Goal: Find specific page/section: Find specific page/section

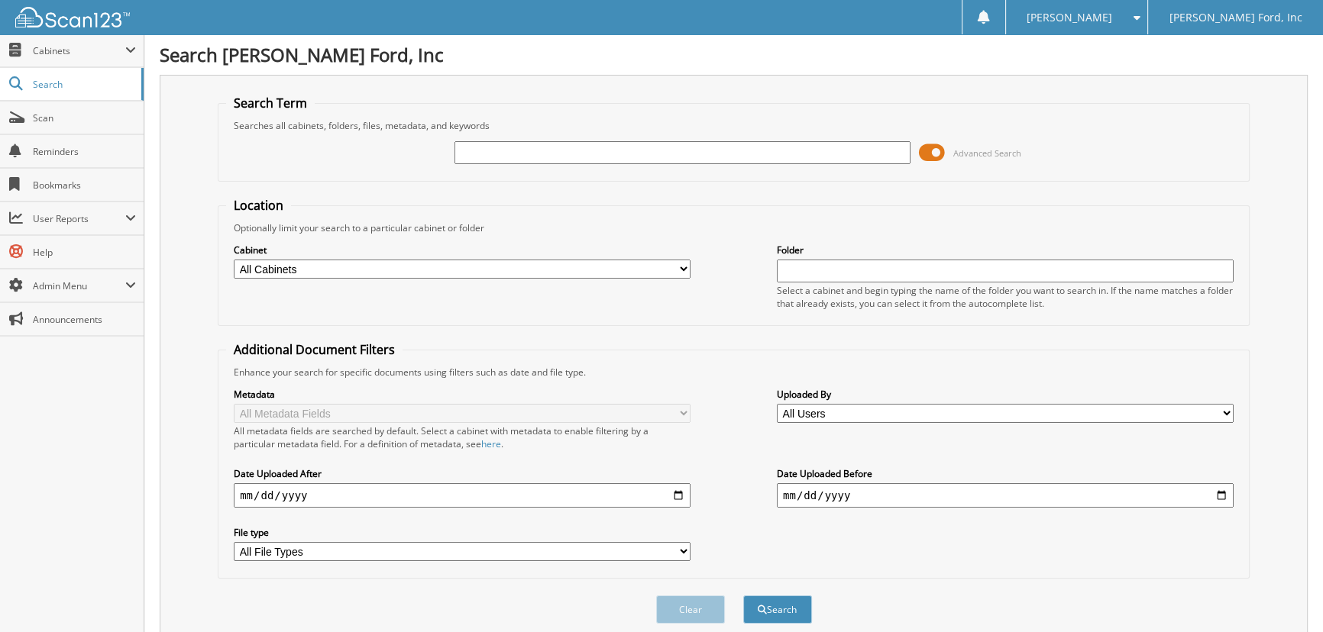
click at [619, 140] on div at bounding box center [682, 153] width 457 height 26
click at [624, 152] on input "text" at bounding box center [682, 152] width 457 height 23
paste input "PC23223"
type input "PC23223"
click at [784, 601] on button "Search" at bounding box center [777, 610] width 69 height 28
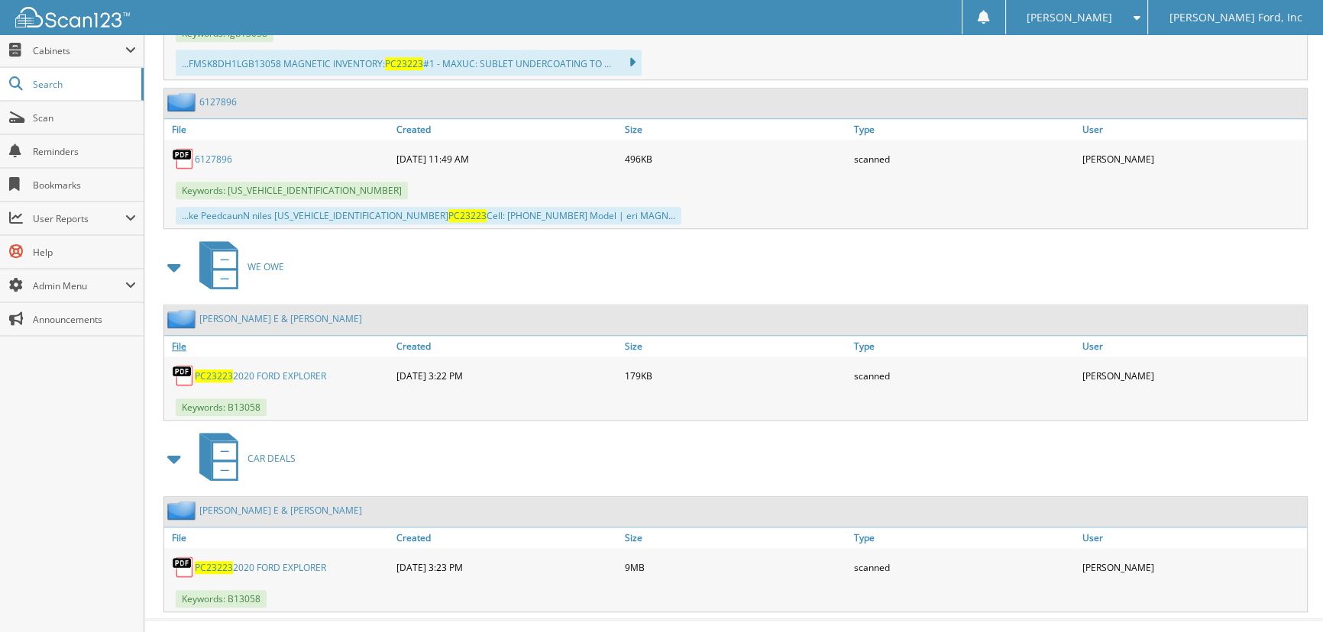
scroll to position [1547, 0]
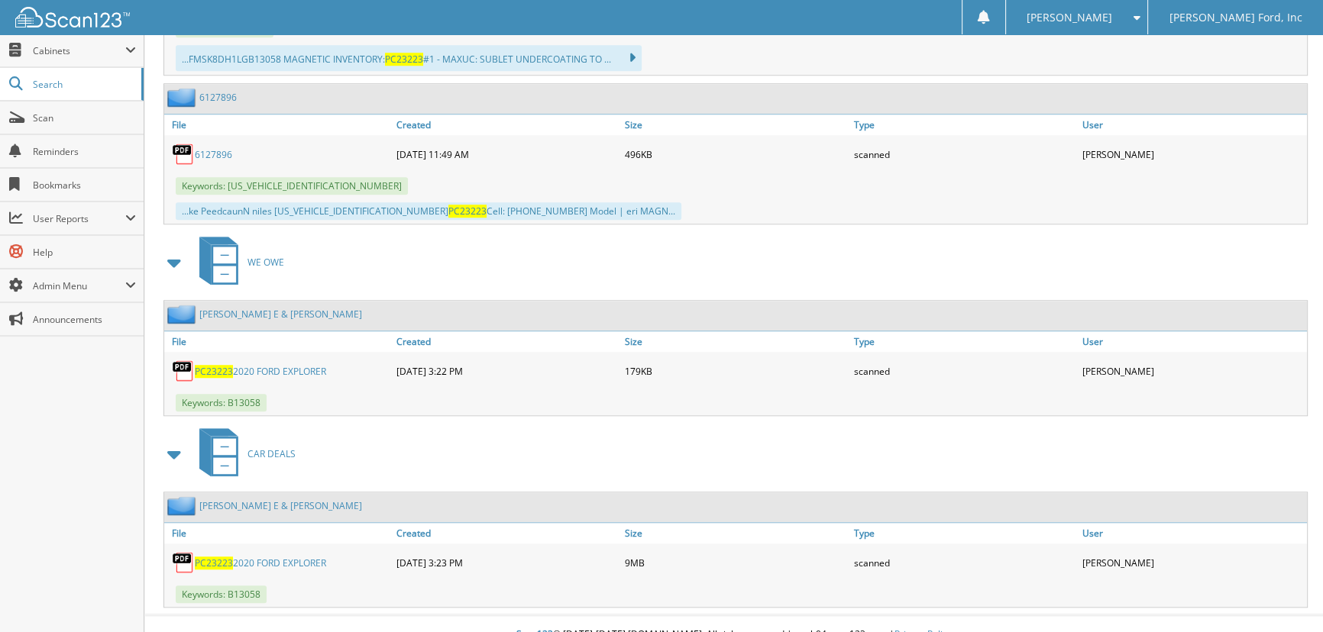
click at [283, 557] on link "PC23223 2020 FORD EXPLORER" at bounding box center [260, 563] width 131 height 13
click at [237, 557] on link "PC23223 2020 FORD EXPLORER" at bounding box center [260, 563] width 131 height 13
click at [241, 557] on link "PC23223 2020 FORD EXPLORER" at bounding box center [260, 563] width 131 height 13
click at [263, 557] on link "PC23223 2020 FORD EXPLORER" at bounding box center [260, 563] width 131 height 13
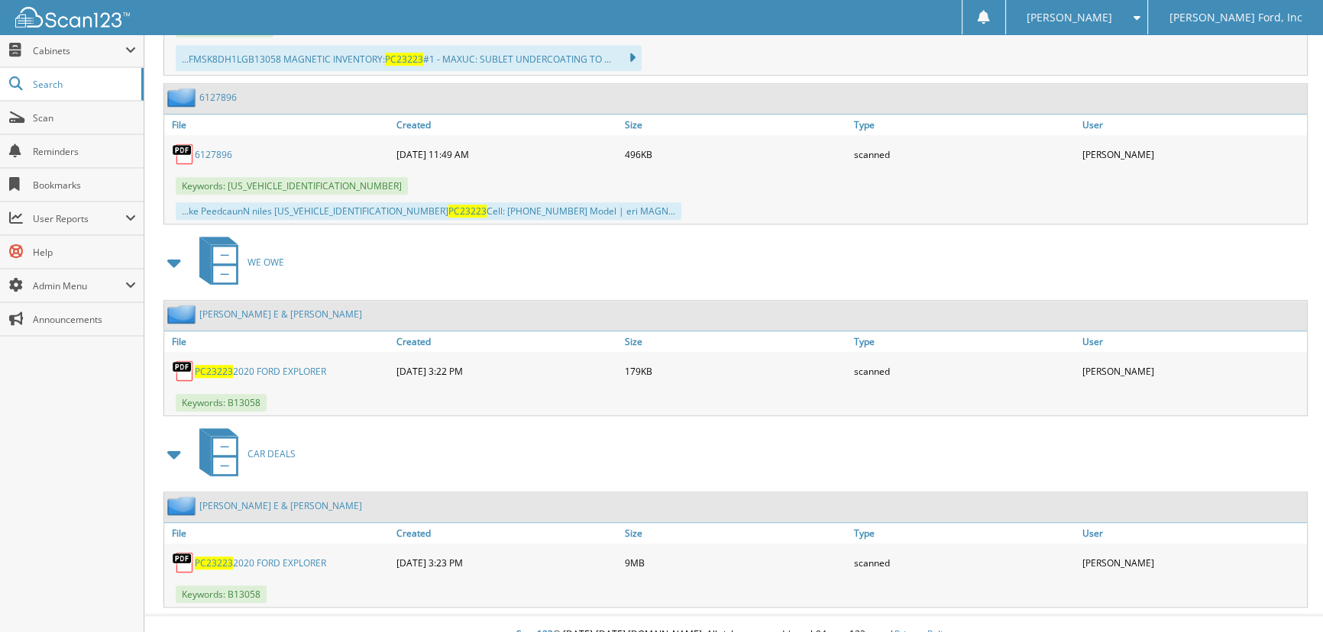
click at [263, 557] on link "PC23223 2020 FORD EXPLORER" at bounding box center [260, 563] width 131 height 13
click at [1175, 21] on div "[PERSON_NAME] Ford, Inc" at bounding box center [1235, 17] width 176 height 34
